Goal: Task Accomplishment & Management: Manage account settings

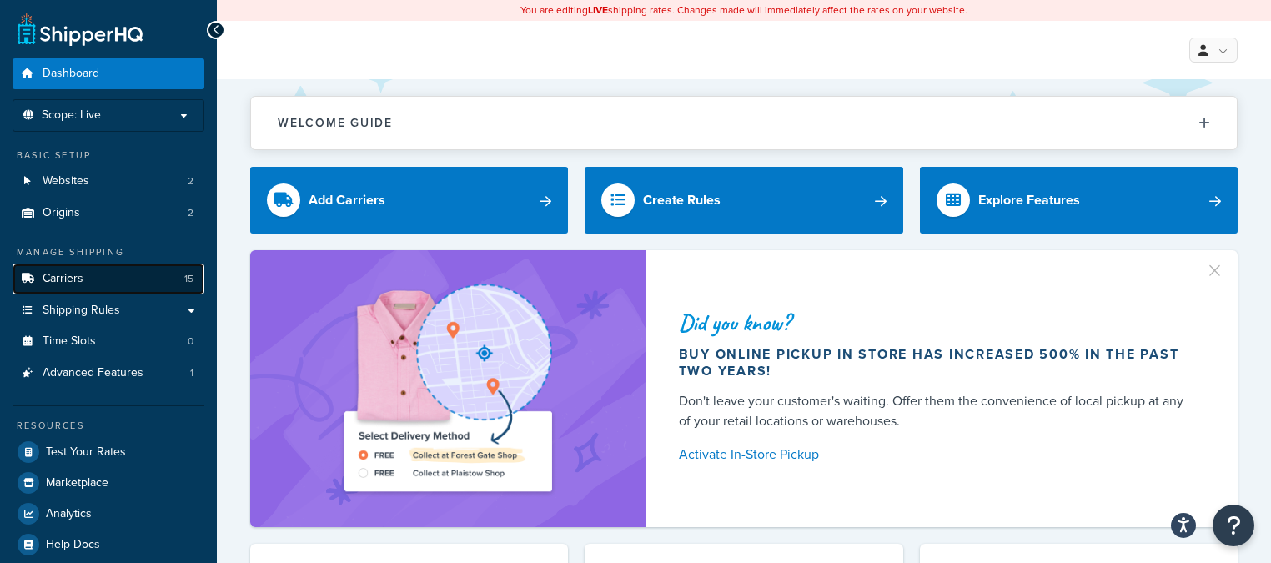
click at [113, 287] on link "Carriers 15" at bounding box center [109, 278] width 192 height 31
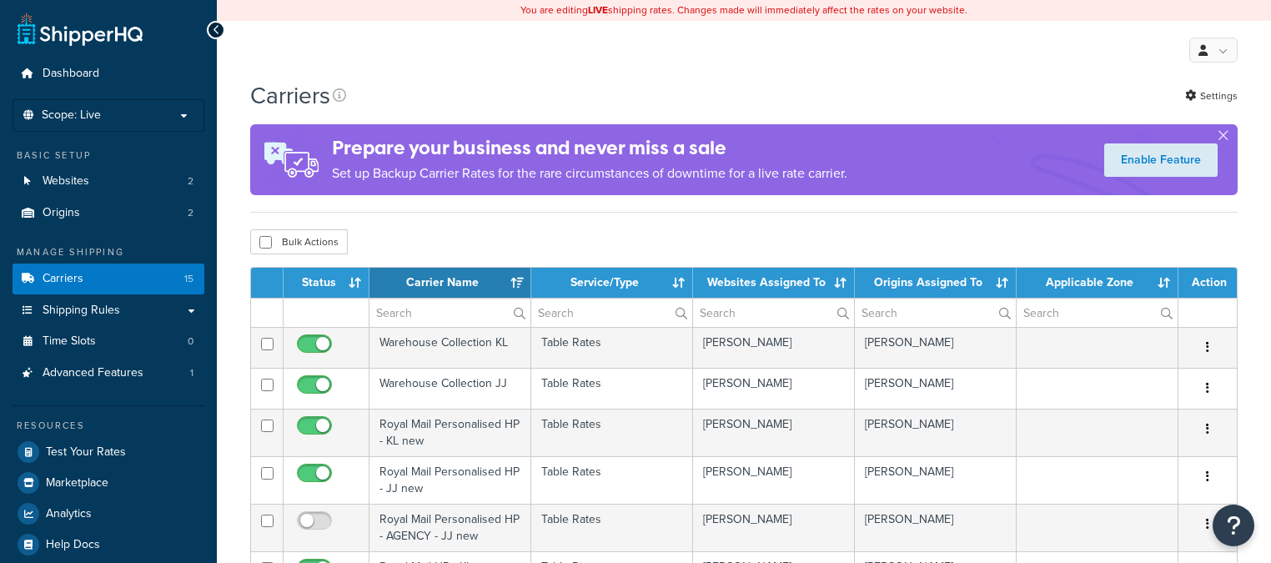
select select "15"
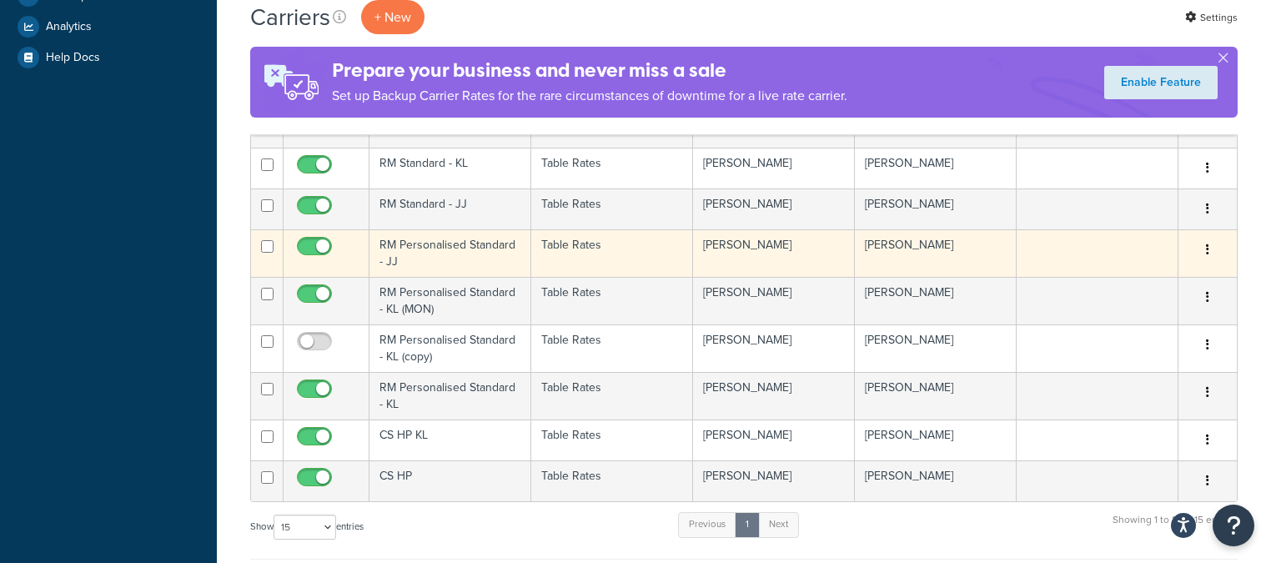
scroll to position [489, 0]
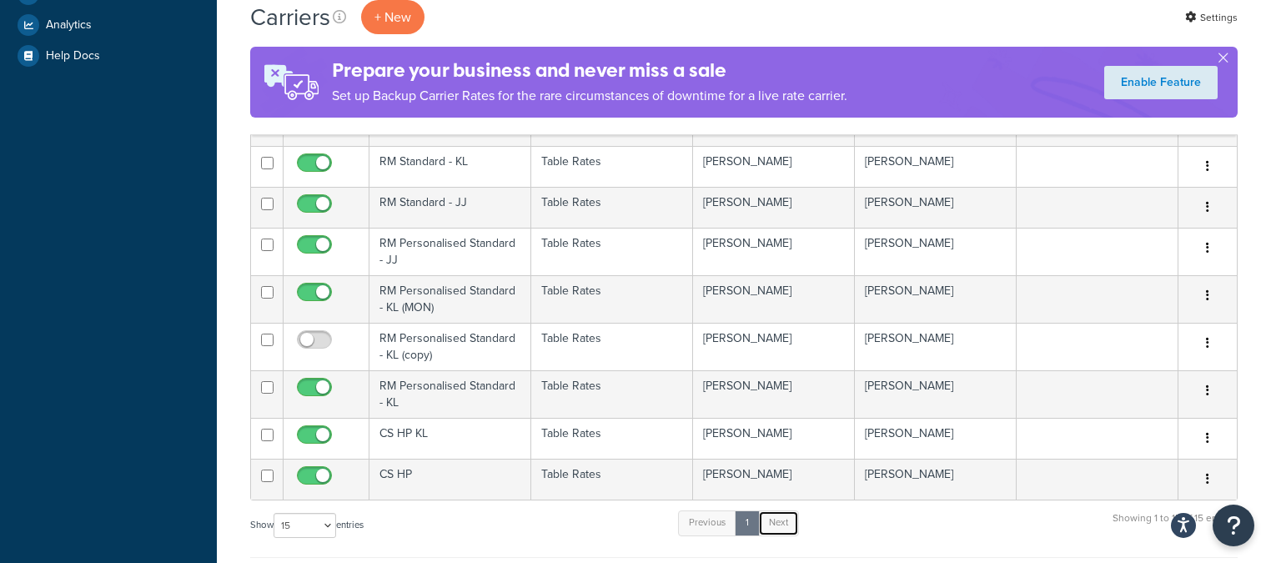
click at [795, 519] on link "Next" at bounding box center [778, 522] width 41 height 25
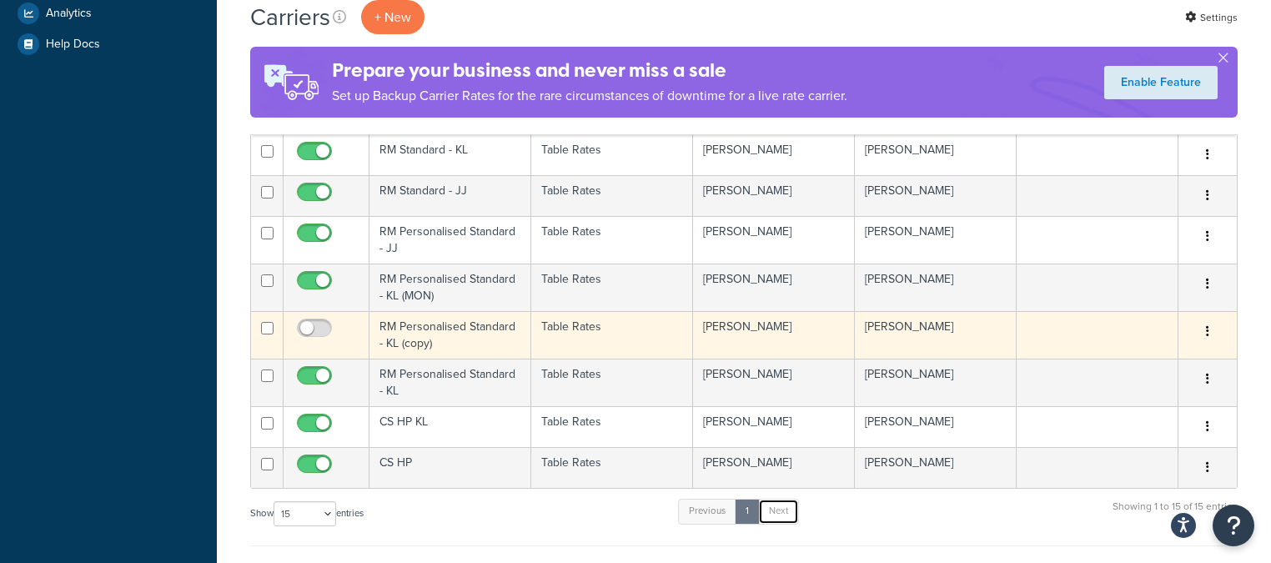
scroll to position [469, 0]
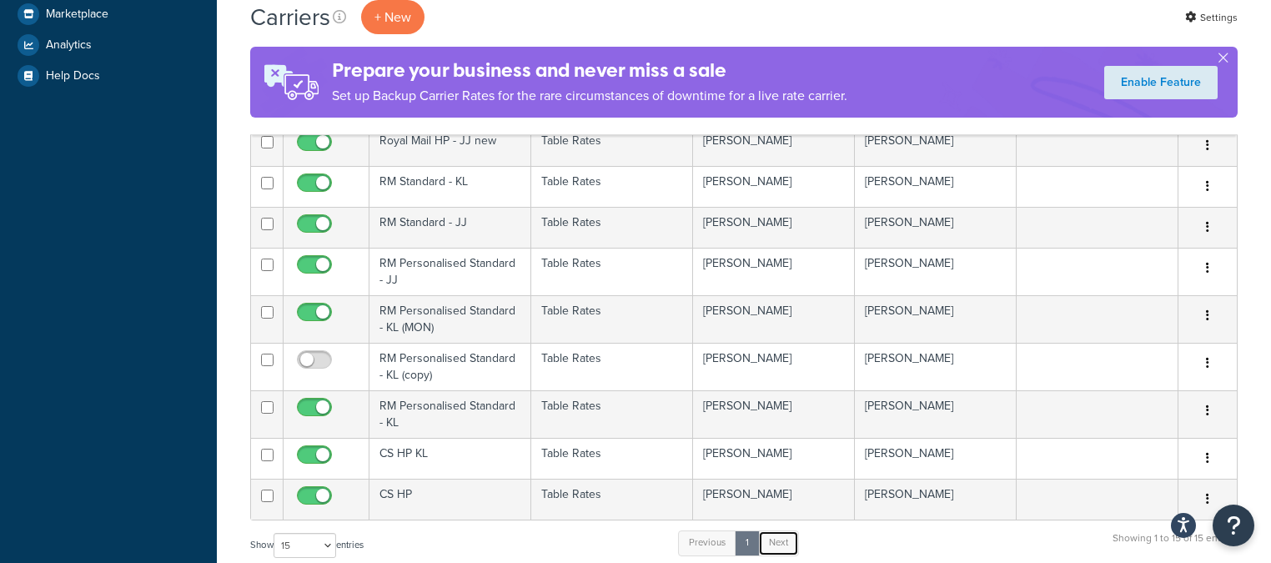
click at [780, 542] on link "Next" at bounding box center [778, 542] width 41 height 25
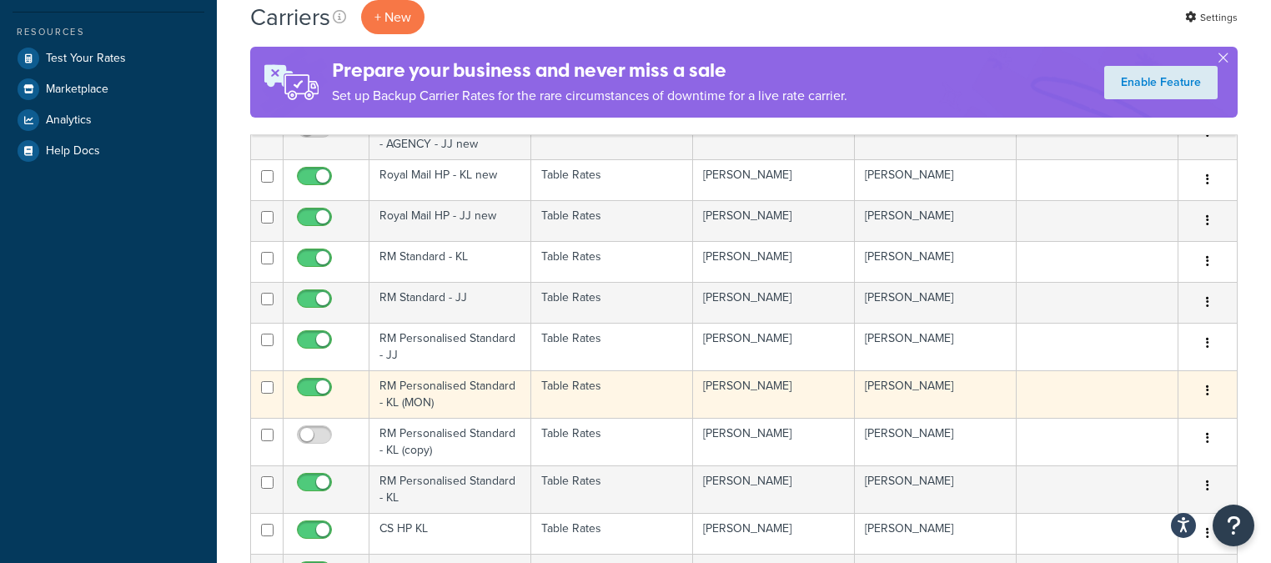
scroll to position [395, 0]
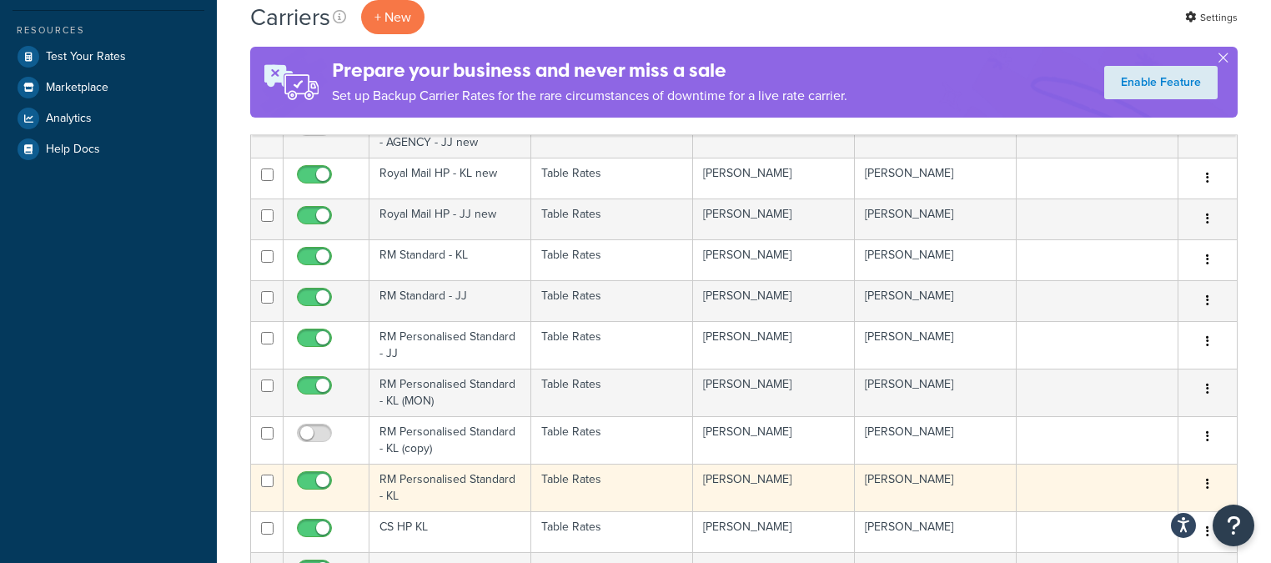
click at [415, 474] on td "RM Personalised Standard - KL" at bounding box center [450, 488] width 162 height 48
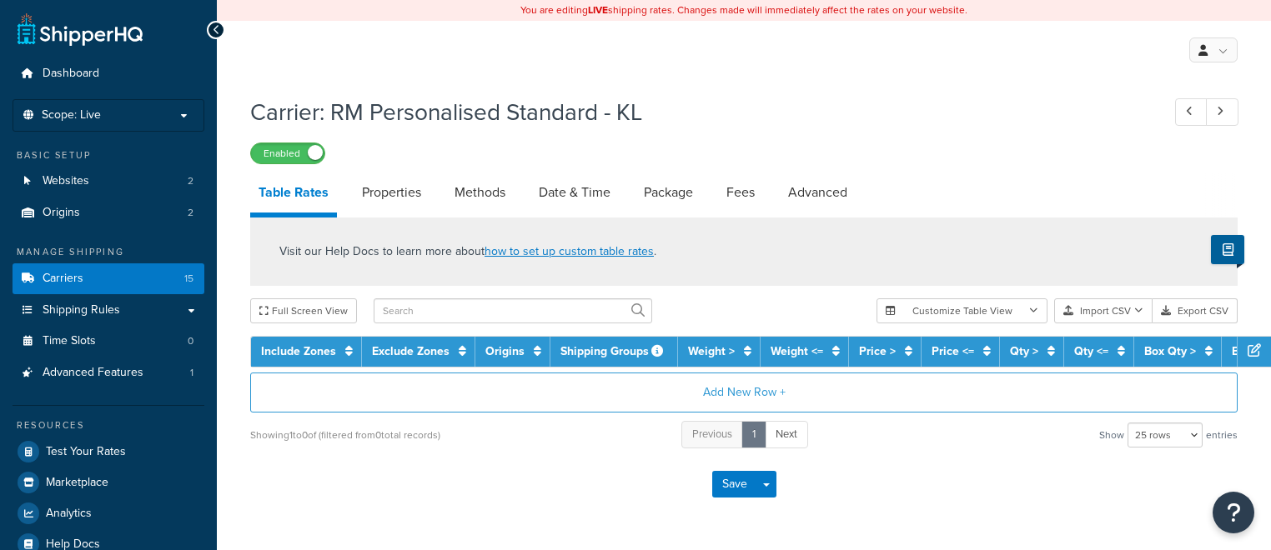
select select "25"
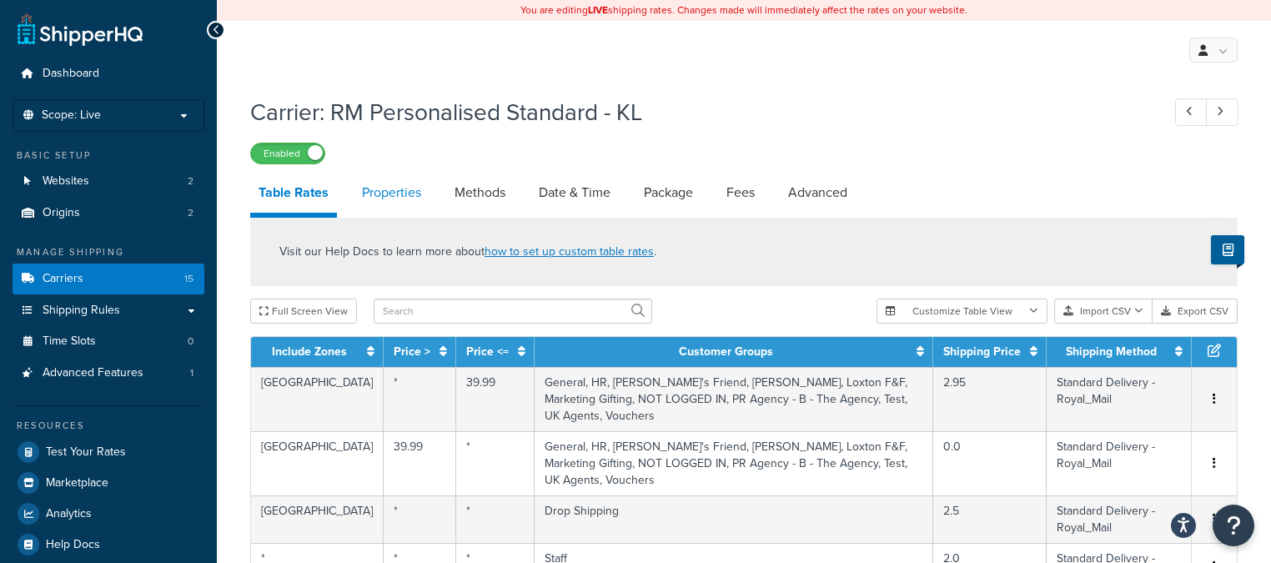
click at [389, 176] on link "Properties" at bounding box center [392, 193] width 76 height 40
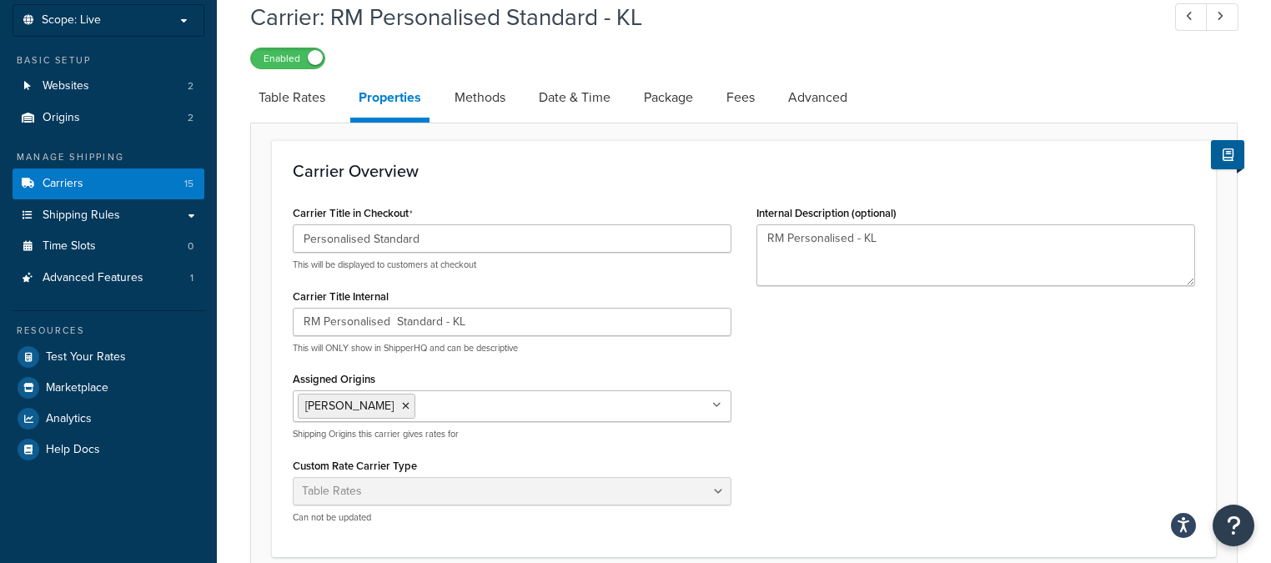
scroll to position [123, 0]
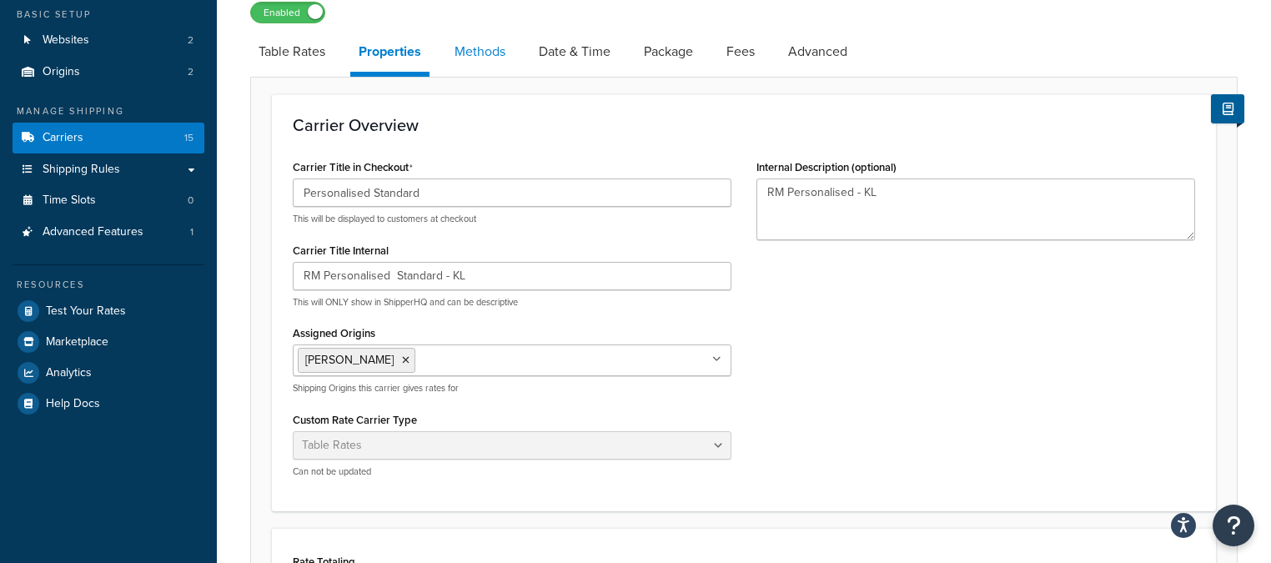
click at [495, 53] on link "Methods" at bounding box center [480, 52] width 68 height 40
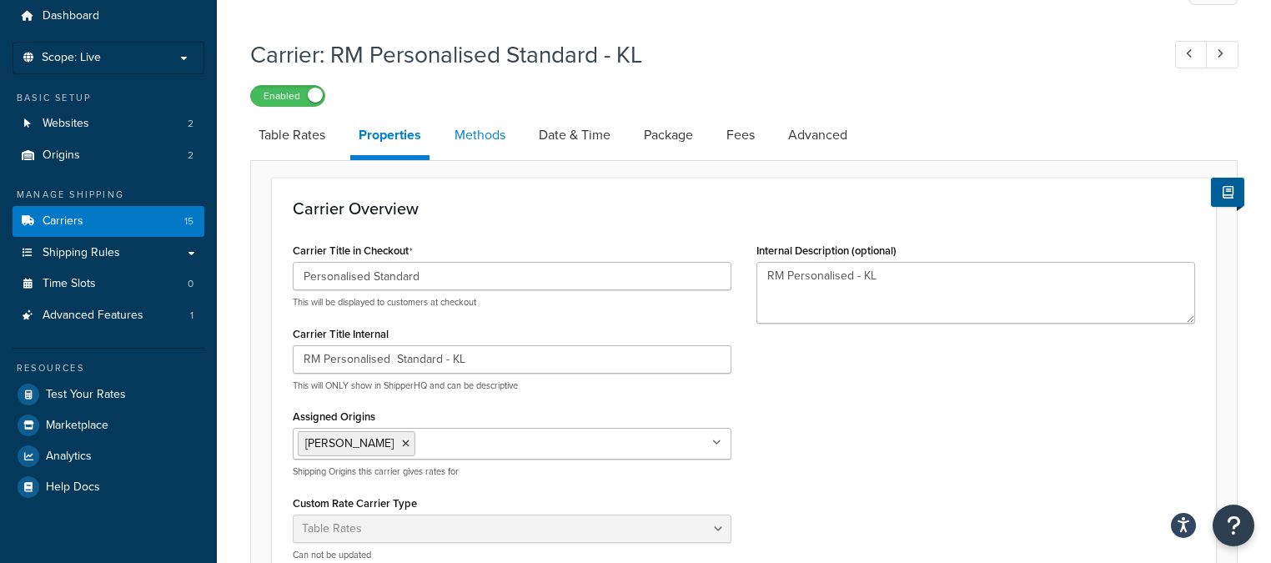
select select "25"
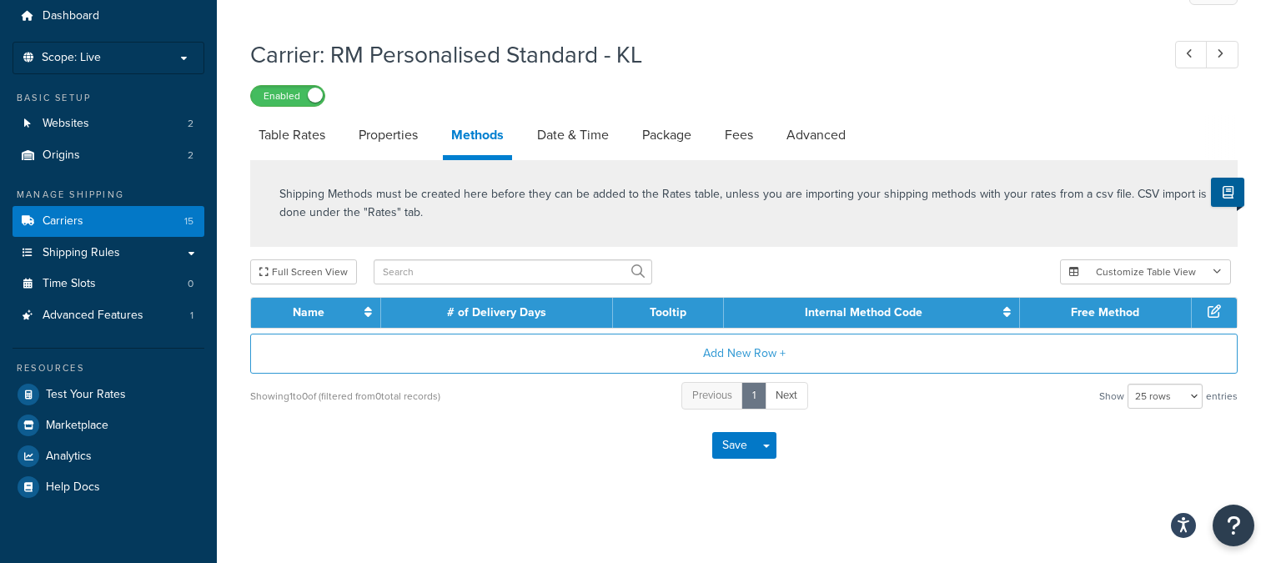
scroll to position [88, 0]
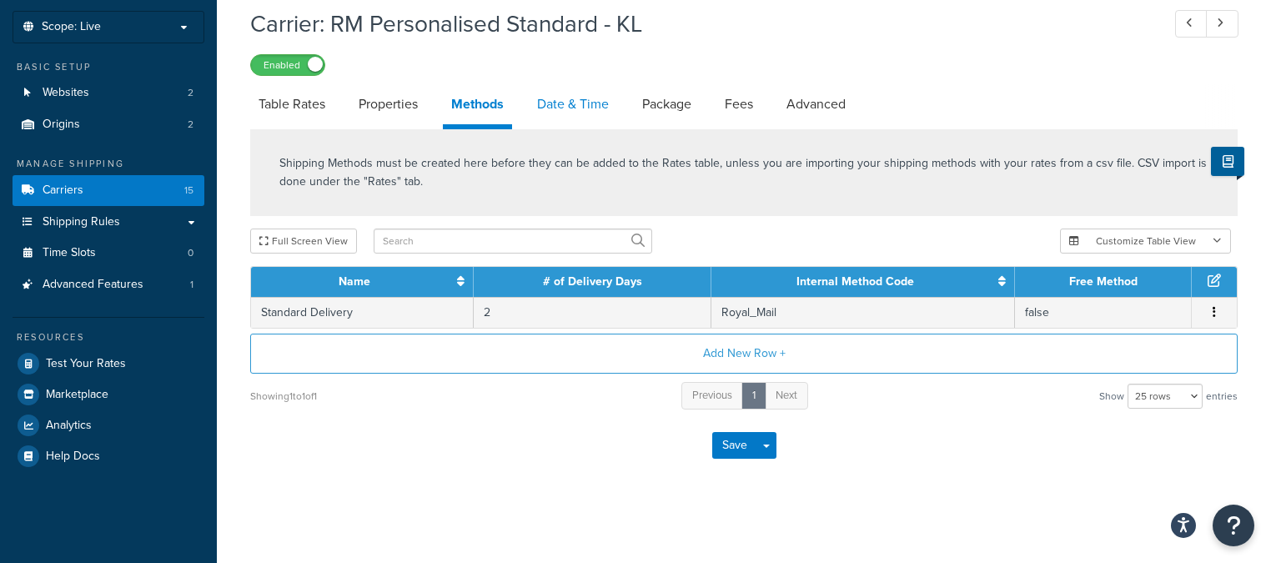
click at [560, 117] on link "Date & Time" at bounding box center [573, 104] width 88 height 40
select select "MMMd"
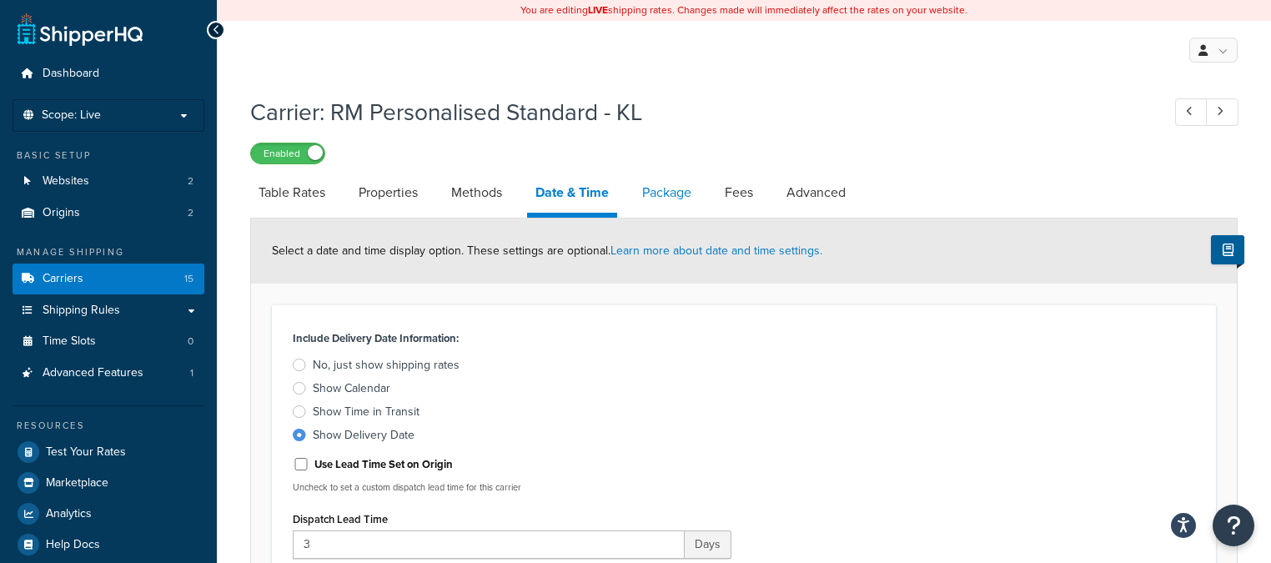
click at [676, 203] on link "Package" at bounding box center [667, 193] width 66 height 40
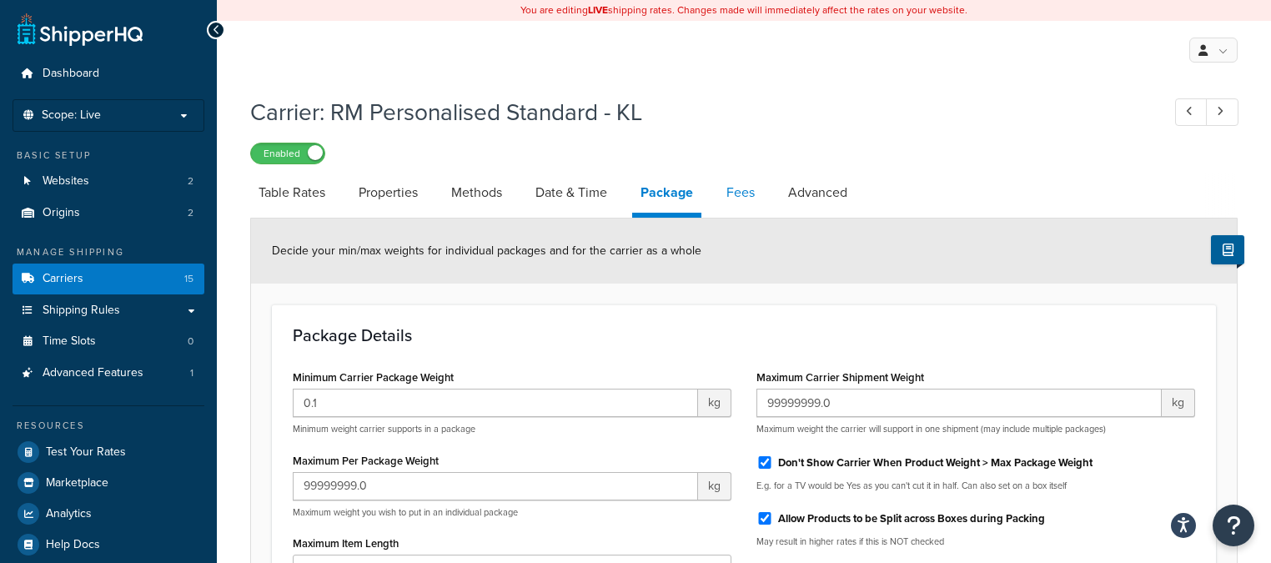
click at [752, 210] on link "Fees" at bounding box center [740, 193] width 45 height 40
select select "AFTER"
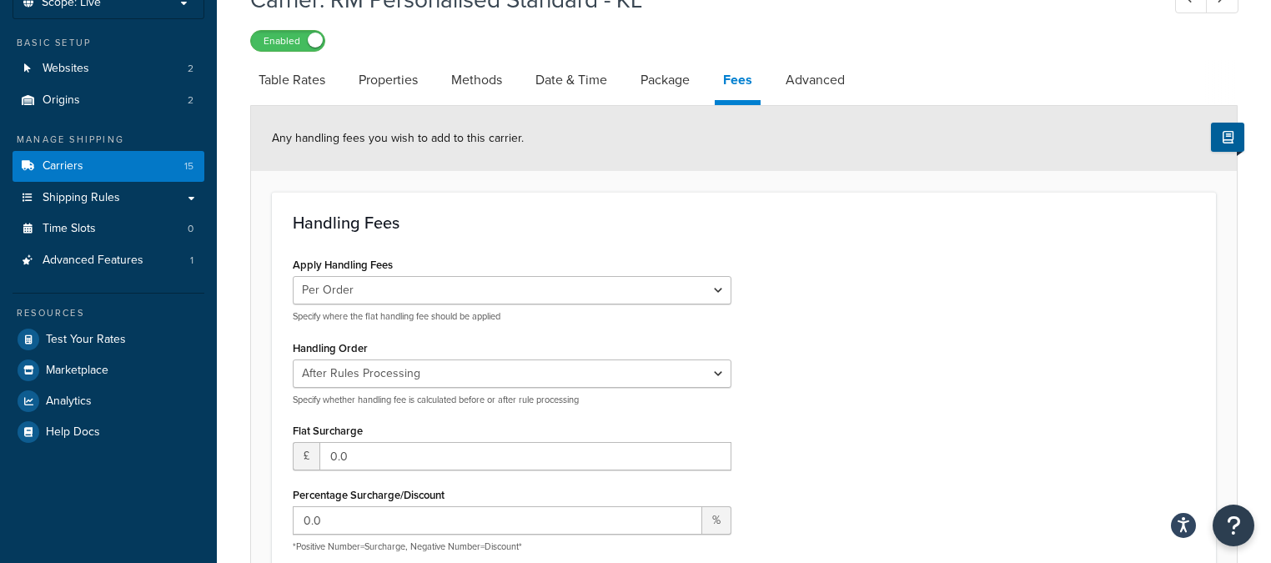
scroll to position [93, 0]
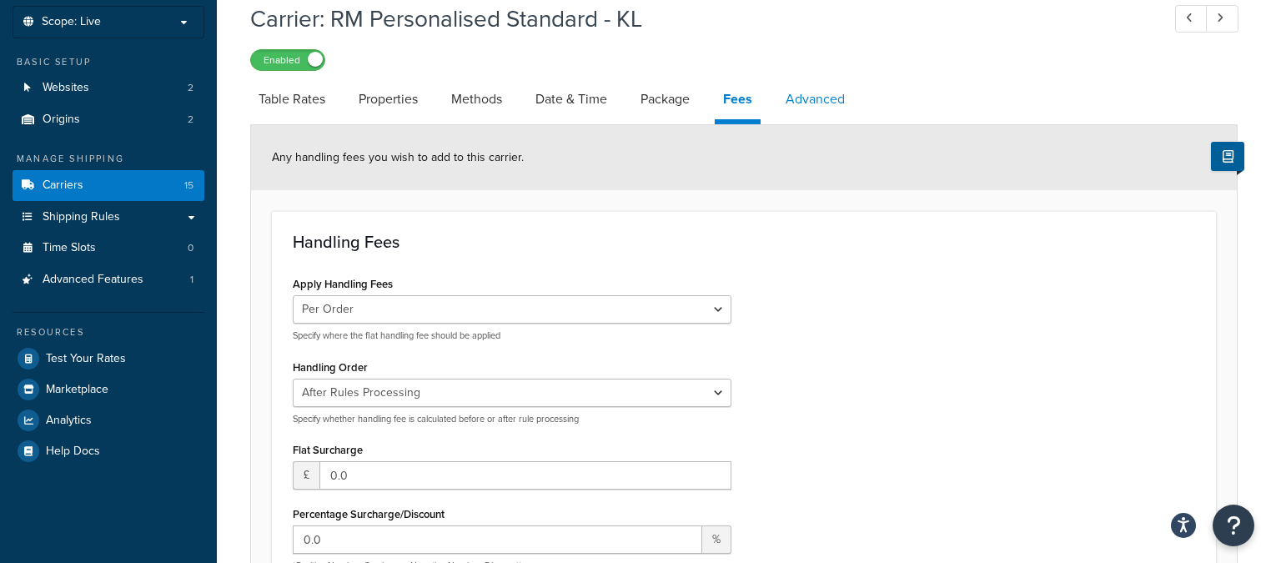
click at [837, 113] on link "Advanced" at bounding box center [815, 99] width 76 height 40
select select "false"
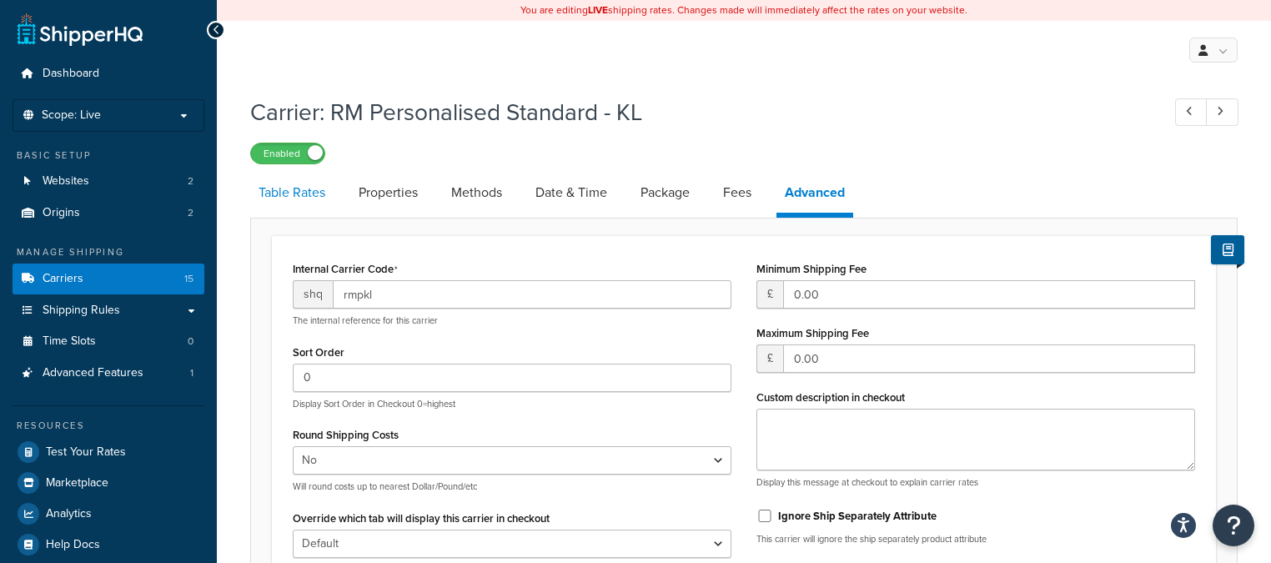
click at [298, 187] on link "Table Rates" at bounding box center [291, 193] width 83 height 40
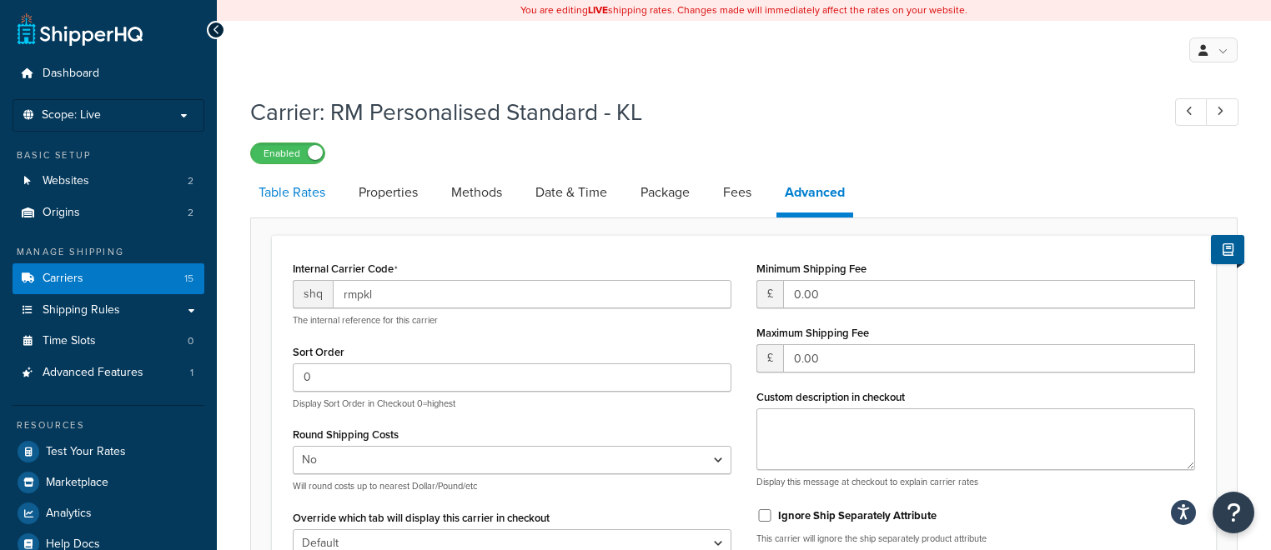
select select "25"
